Goal: Information Seeking & Learning: Understand process/instructions

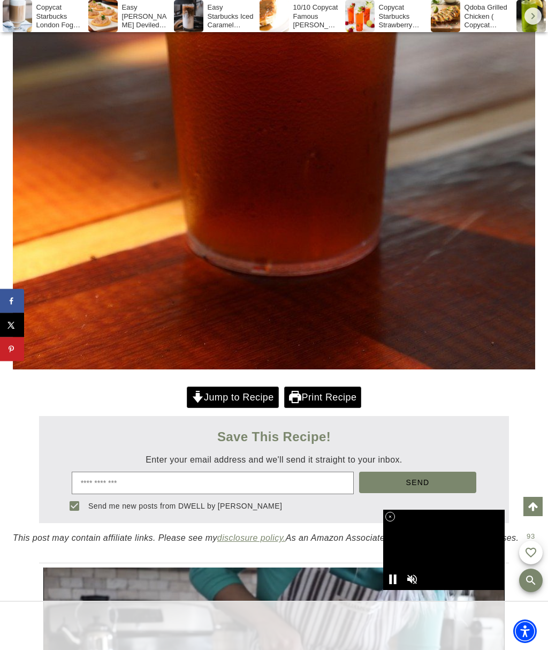
click at [238, 397] on link "Jump to Recipe" at bounding box center [233, 398] width 92 height 22
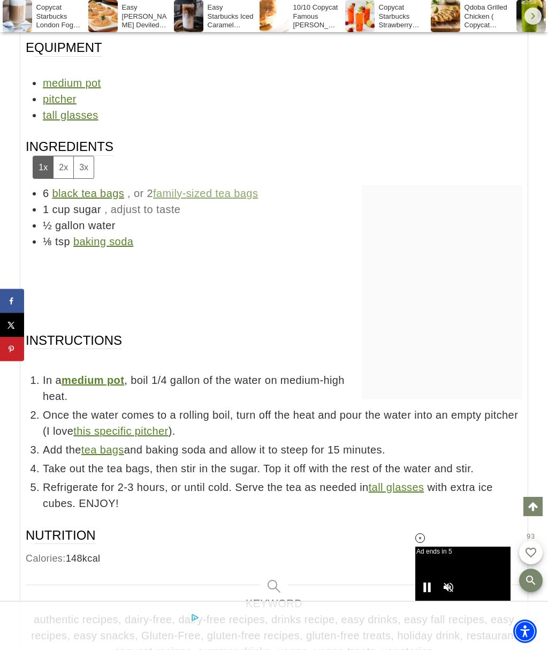
click at [515, 380] on div at bounding box center [442, 292] width 161 height 214
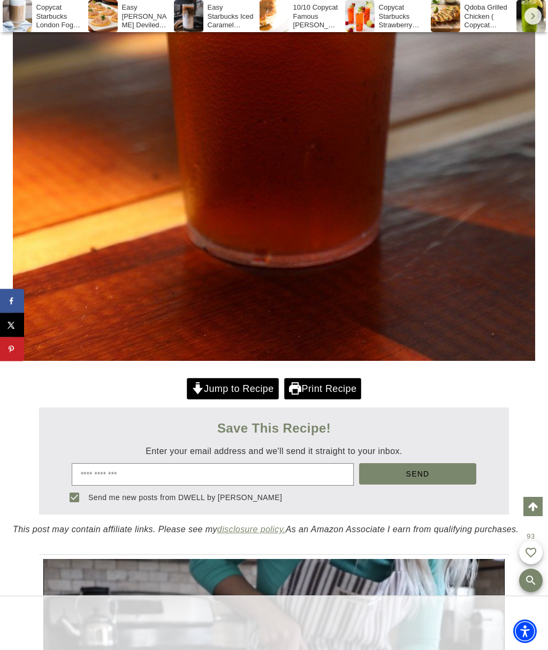
scroll to position [731, 0]
